Goal: Transaction & Acquisition: Purchase product/service

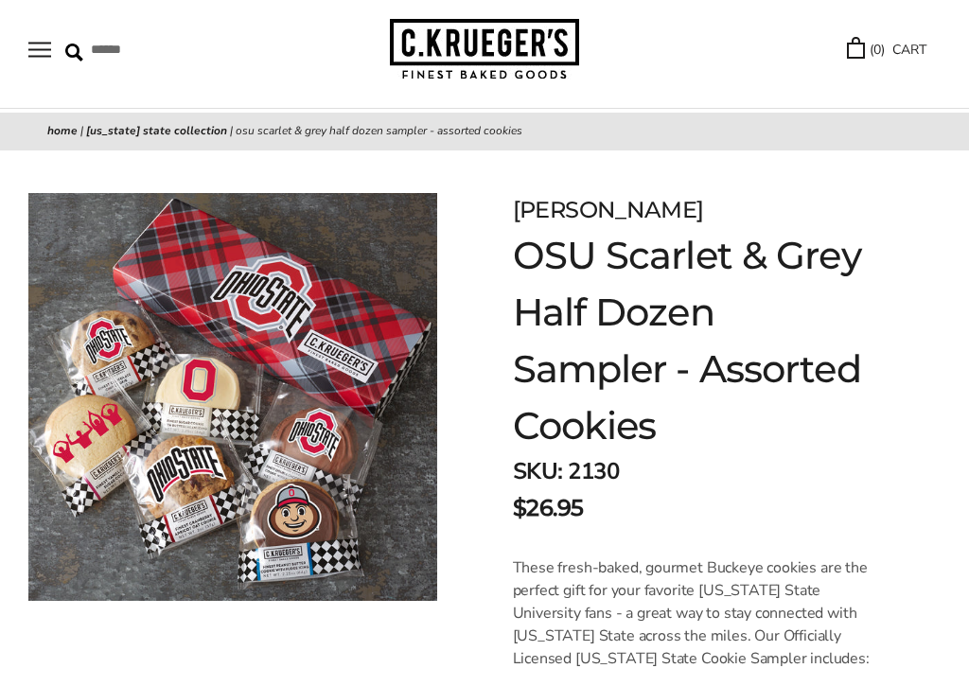
scroll to position [71, 0]
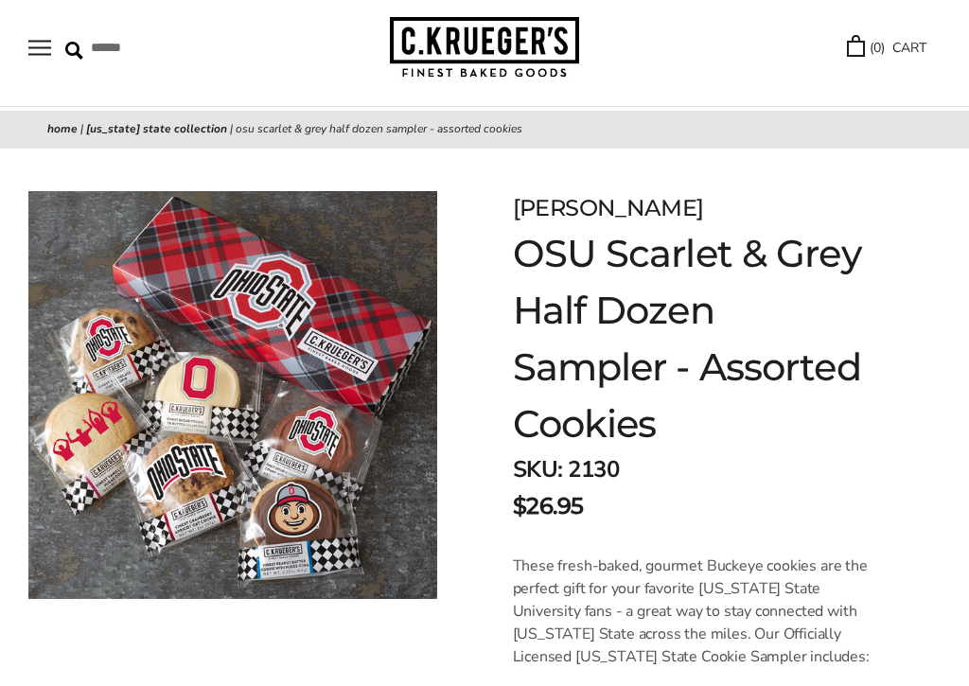
click at [854, 337] on h1 "OSU Scarlet & Grey Half Dozen Sampler - Assorted Cookies" at bounding box center [693, 338] width 361 height 227
click at [44, 56] on button "Open navigation" at bounding box center [39, 48] width 23 height 16
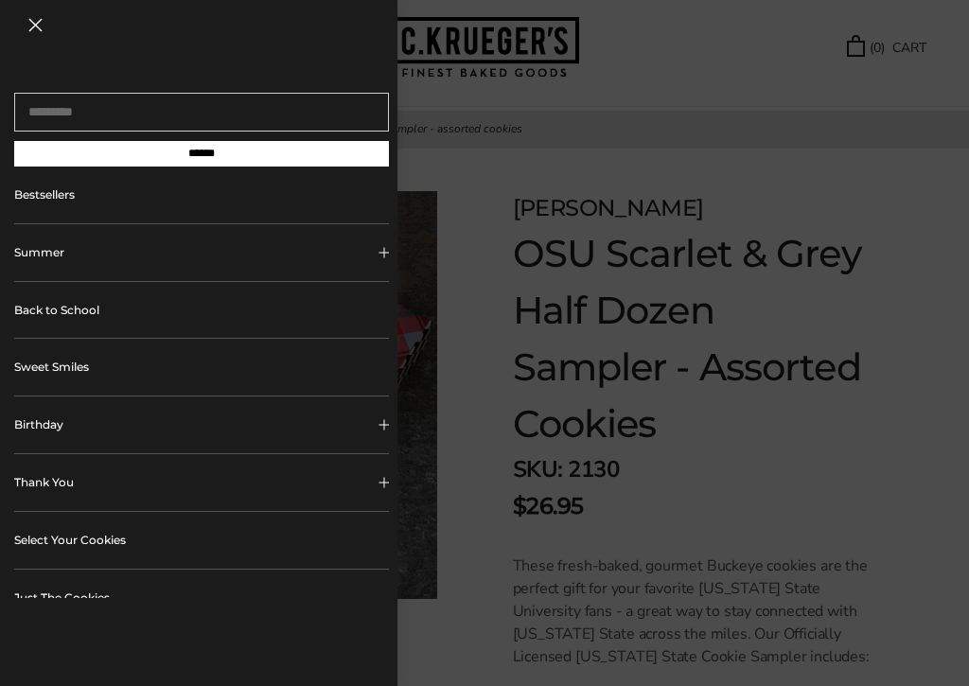
click at [43, 32] on button "Close navigation" at bounding box center [35, 25] width 14 height 14
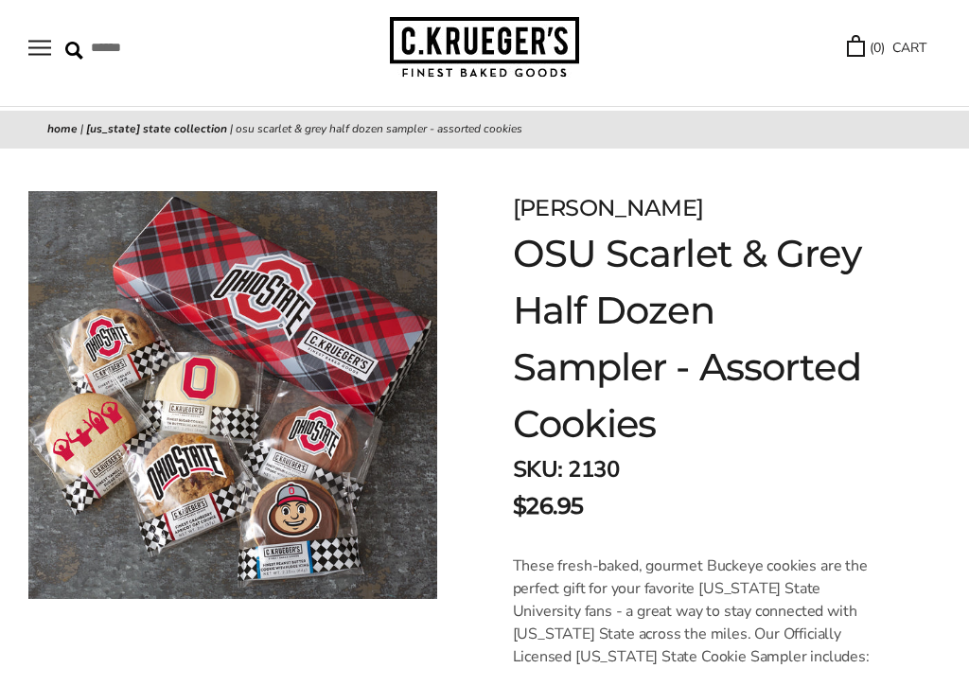
click at [50, 46] on button "Open navigation" at bounding box center [39, 48] width 23 height 16
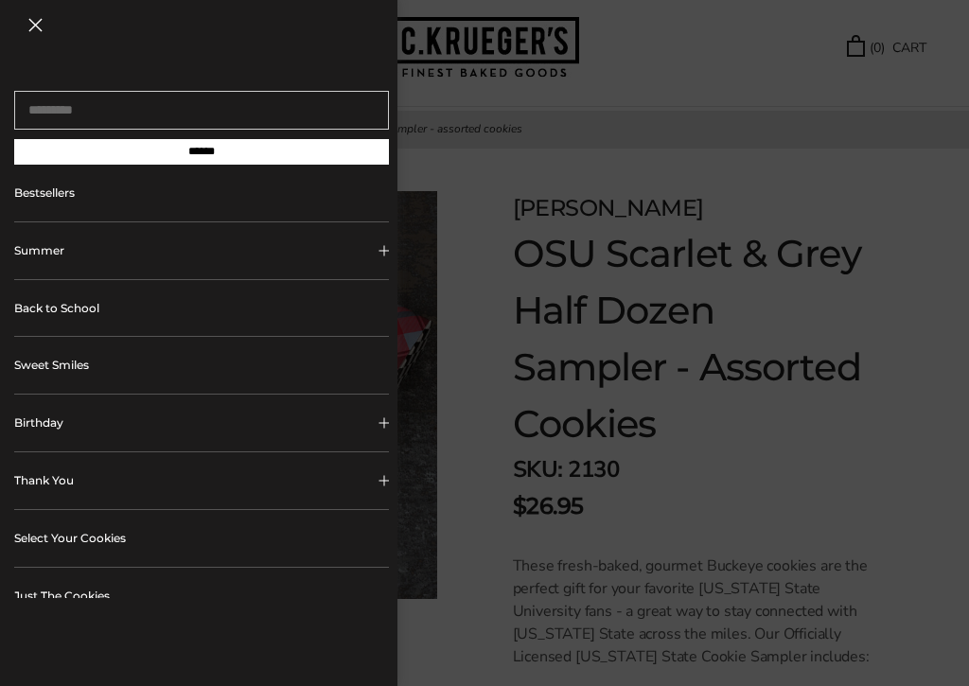
scroll to position [1, 0]
click at [218, 202] on link "Bestsellers" at bounding box center [201, 194] width 375 height 57
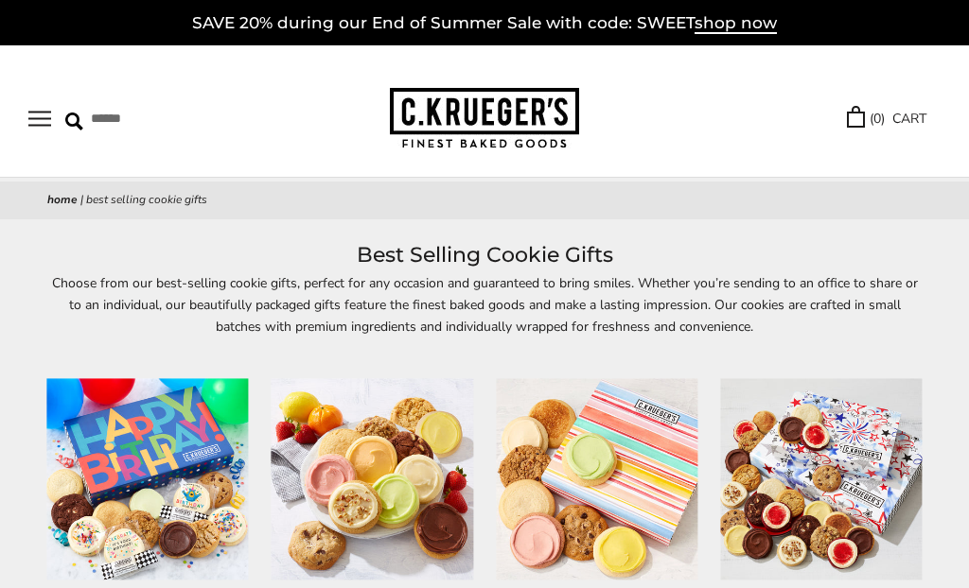
click at [116, 125] on input "Search" at bounding box center [155, 118] width 180 height 29
type input "***"
click at [304, 116] on input "******" at bounding box center [315, 117] width 51 height 26
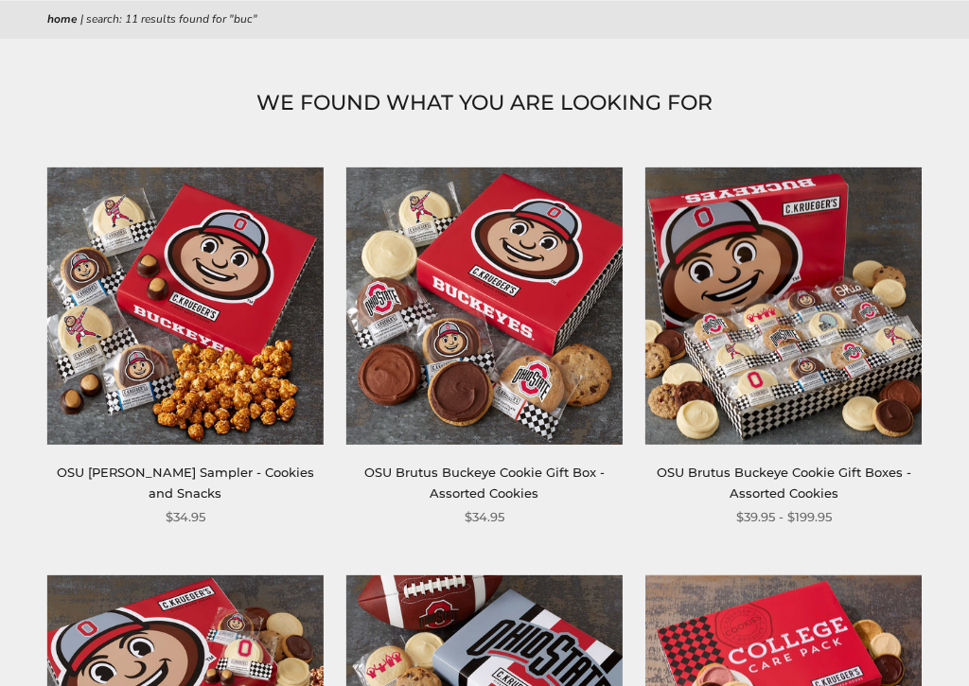
click at [813, 323] on img at bounding box center [783, 305] width 276 height 276
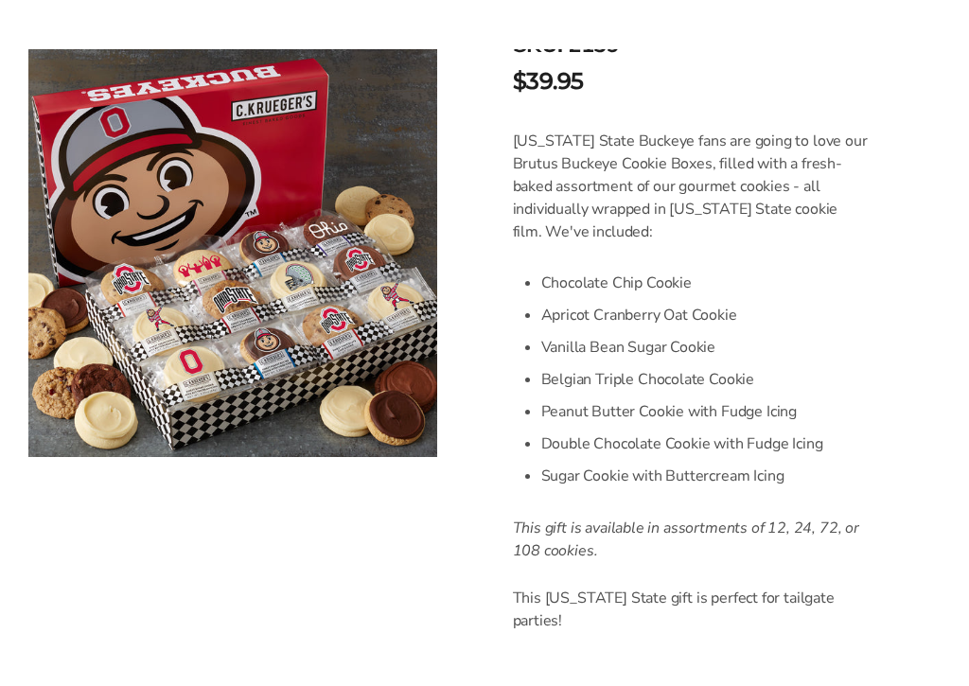
scroll to position [543, 0]
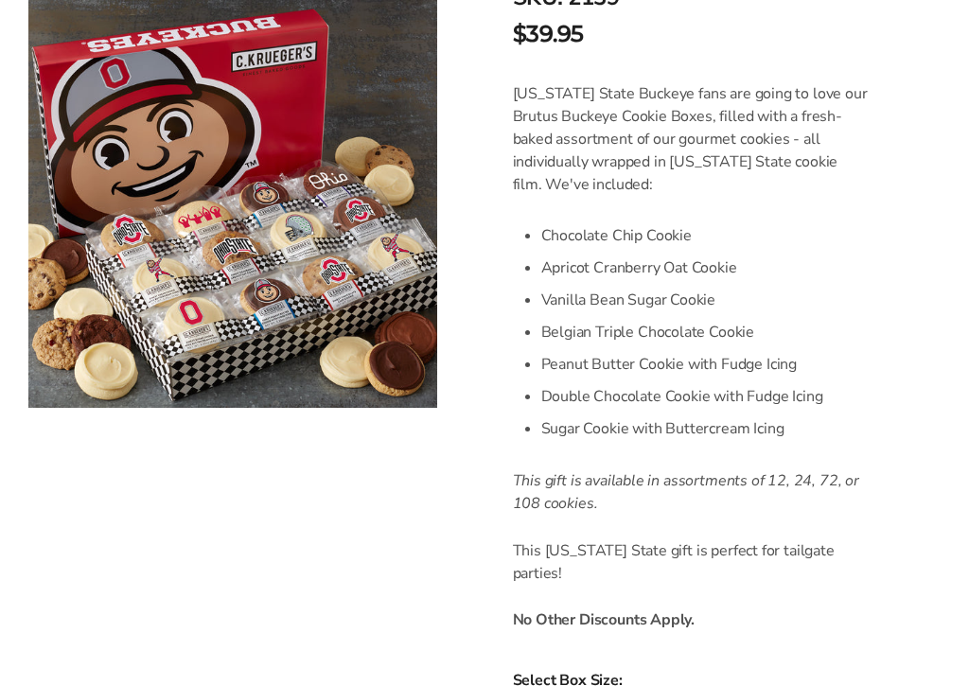
click at [941, 289] on div "C.KRUEGER'S OSU Brutus Buckeye Cookie Gift Boxes - Assorted Cookies SKU: 2139 $…" at bounding box center [716, 566] width 503 height 1778
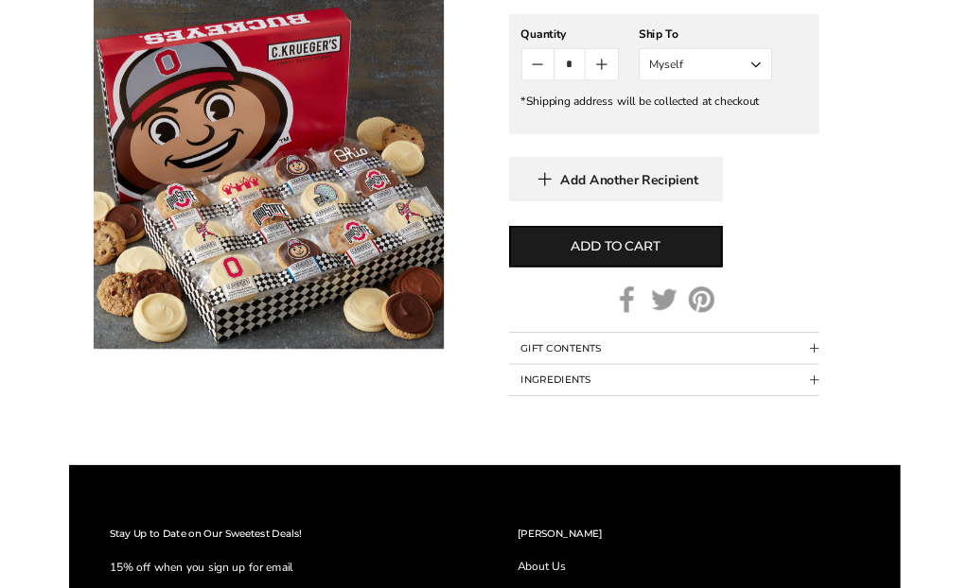
scroll to position [1534, 0]
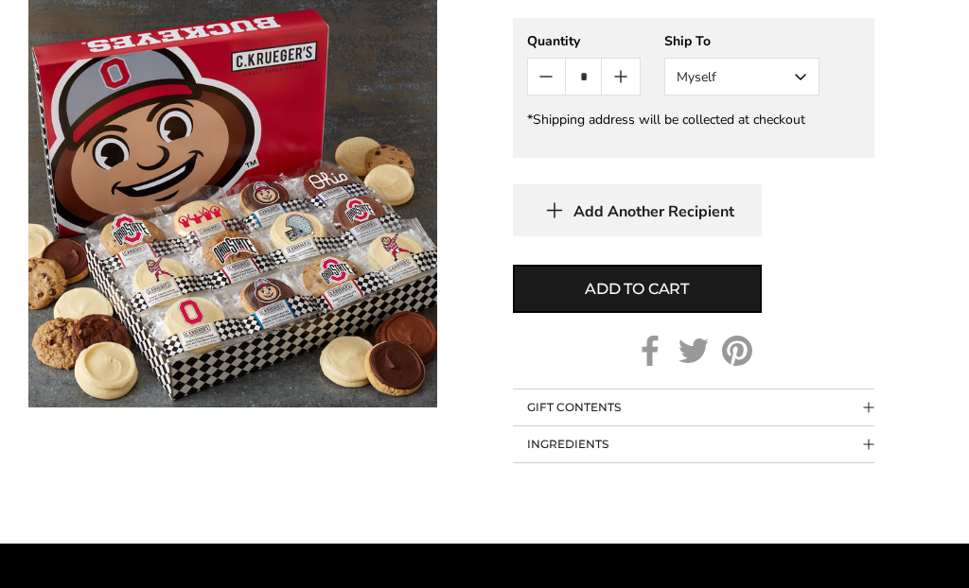
click at [849, 426] on button "GIFT CONTENTS" at bounding box center [693, 408] width 361 height 36
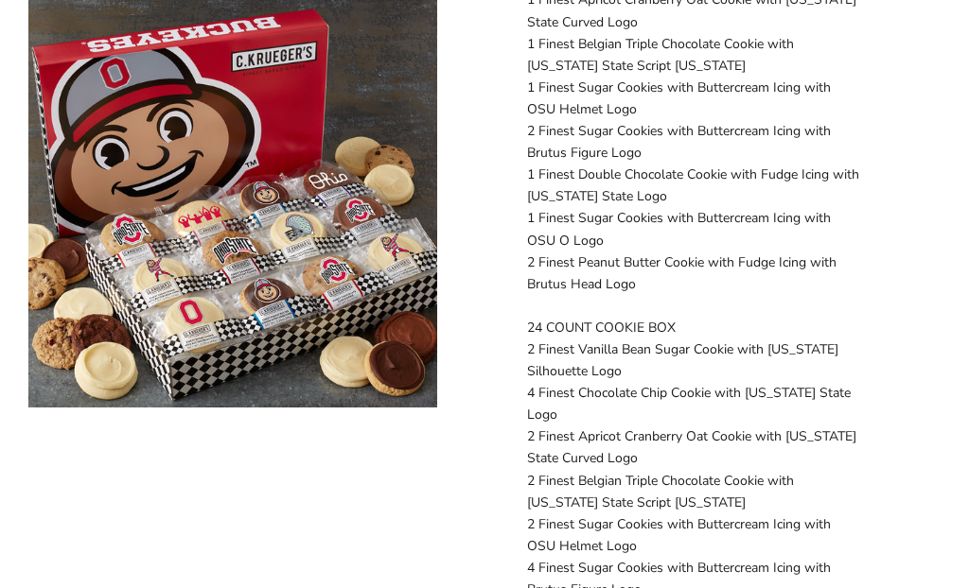
scroll to position [2078, 0]
